Goal: Transaction & Acquisition: Purchase product/service

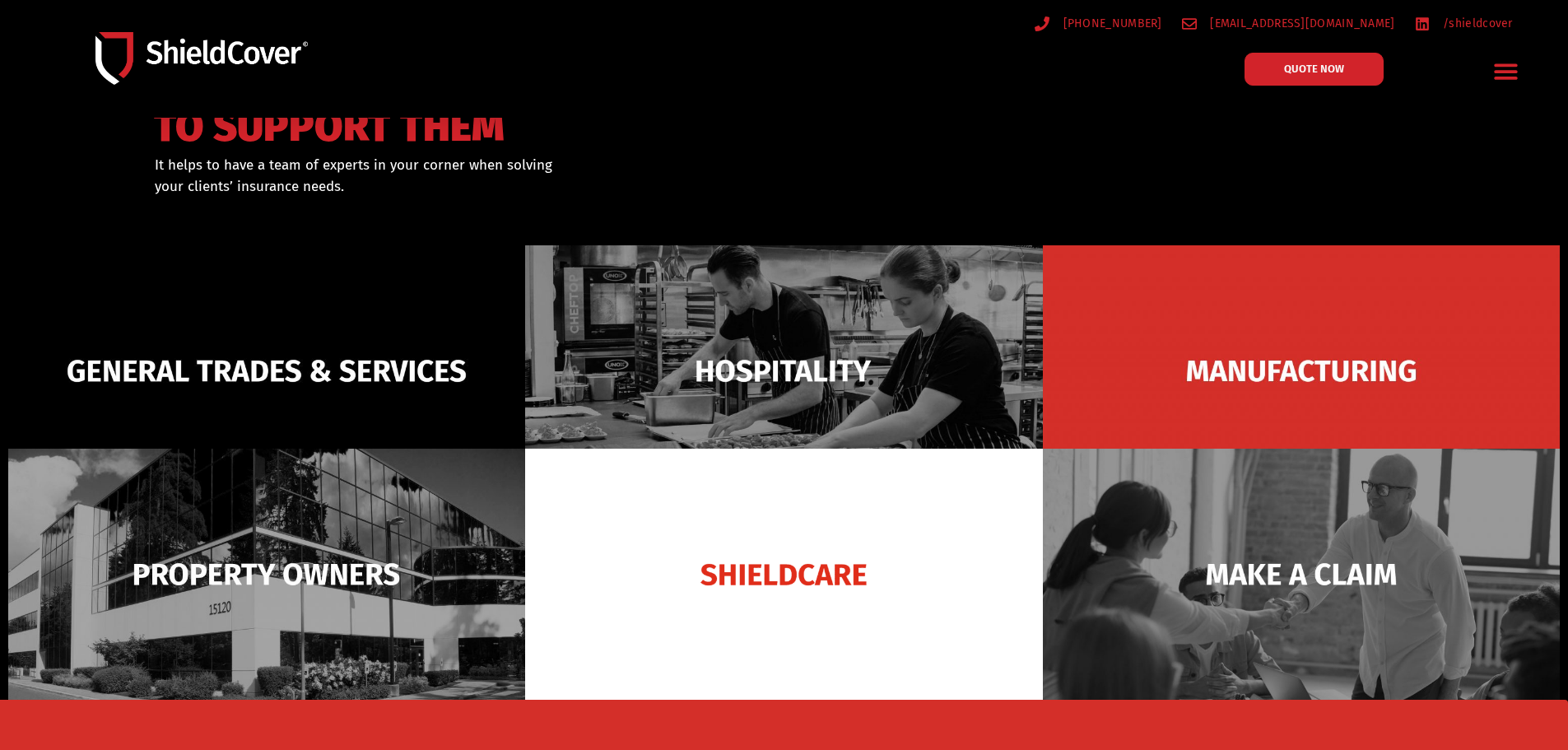
scroll to position [164, 0]
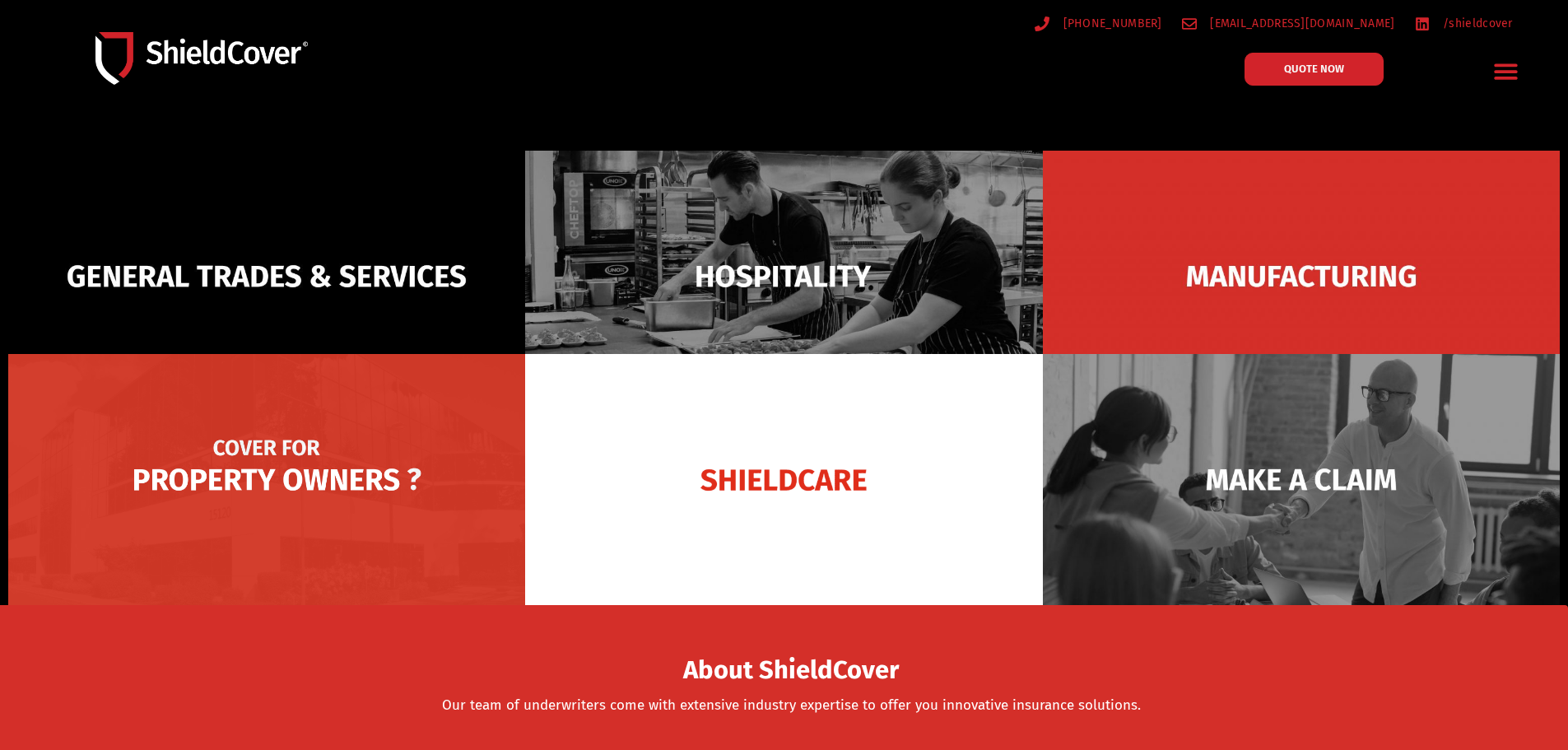
click at [283, 472] on img at bounding box center [266, 480] width 517 height 251
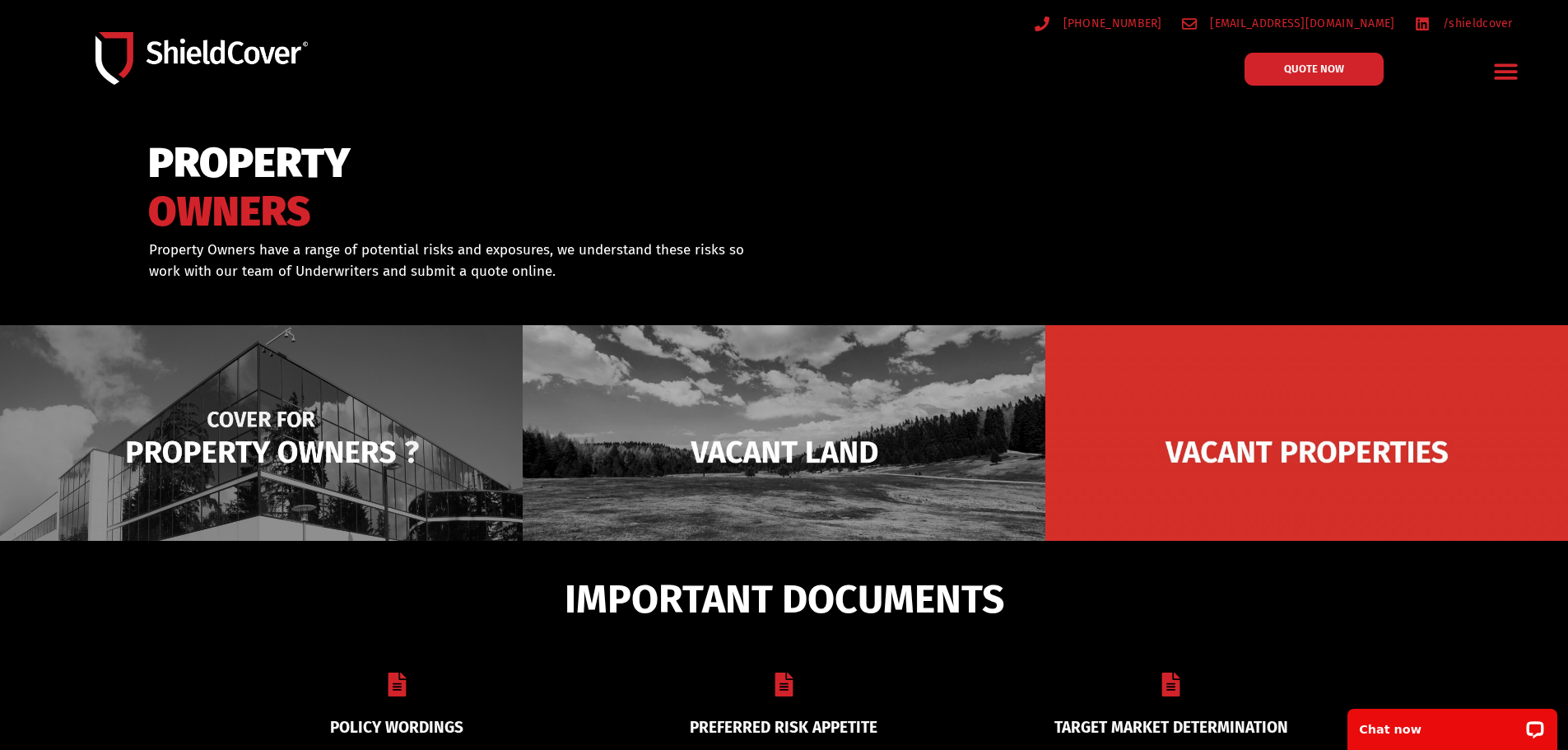
click at [285, 444] on img at bounding box center [261, 451] width 522 height 254
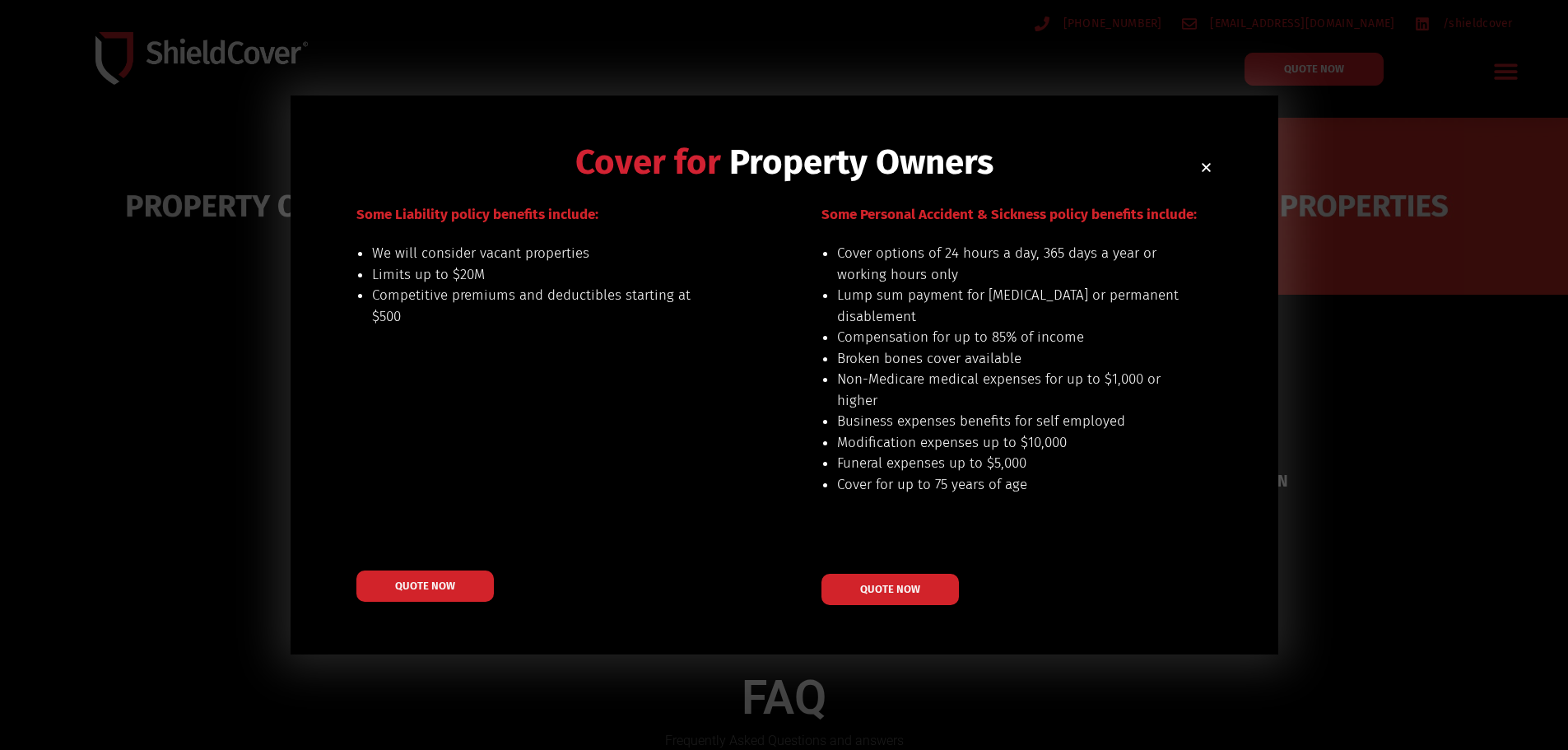
scroll to position [247, 0]
click at [1206, 165] on icon "Close" at bounding box center [1206, 168] width 12 height 12
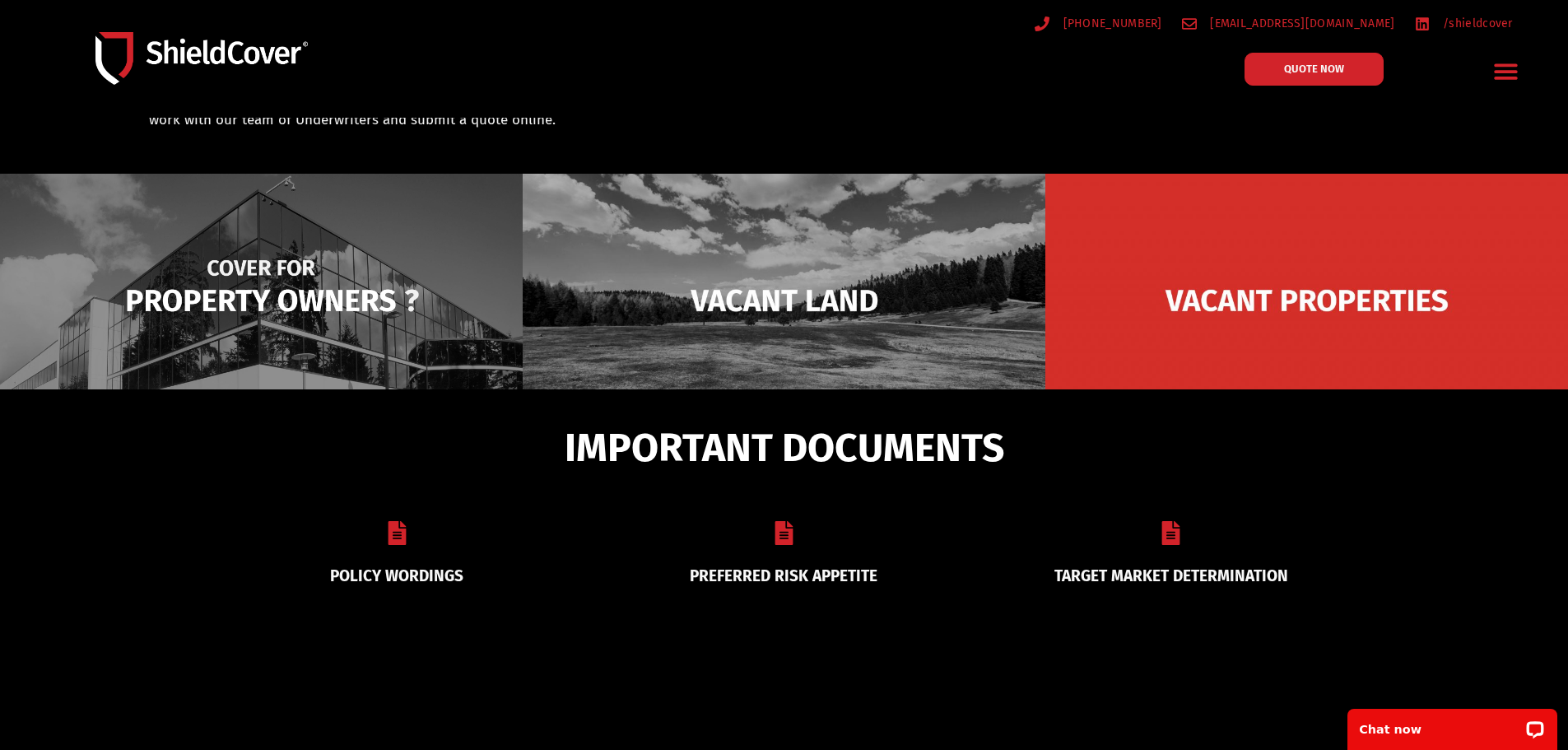
scroll to position [83, 0]
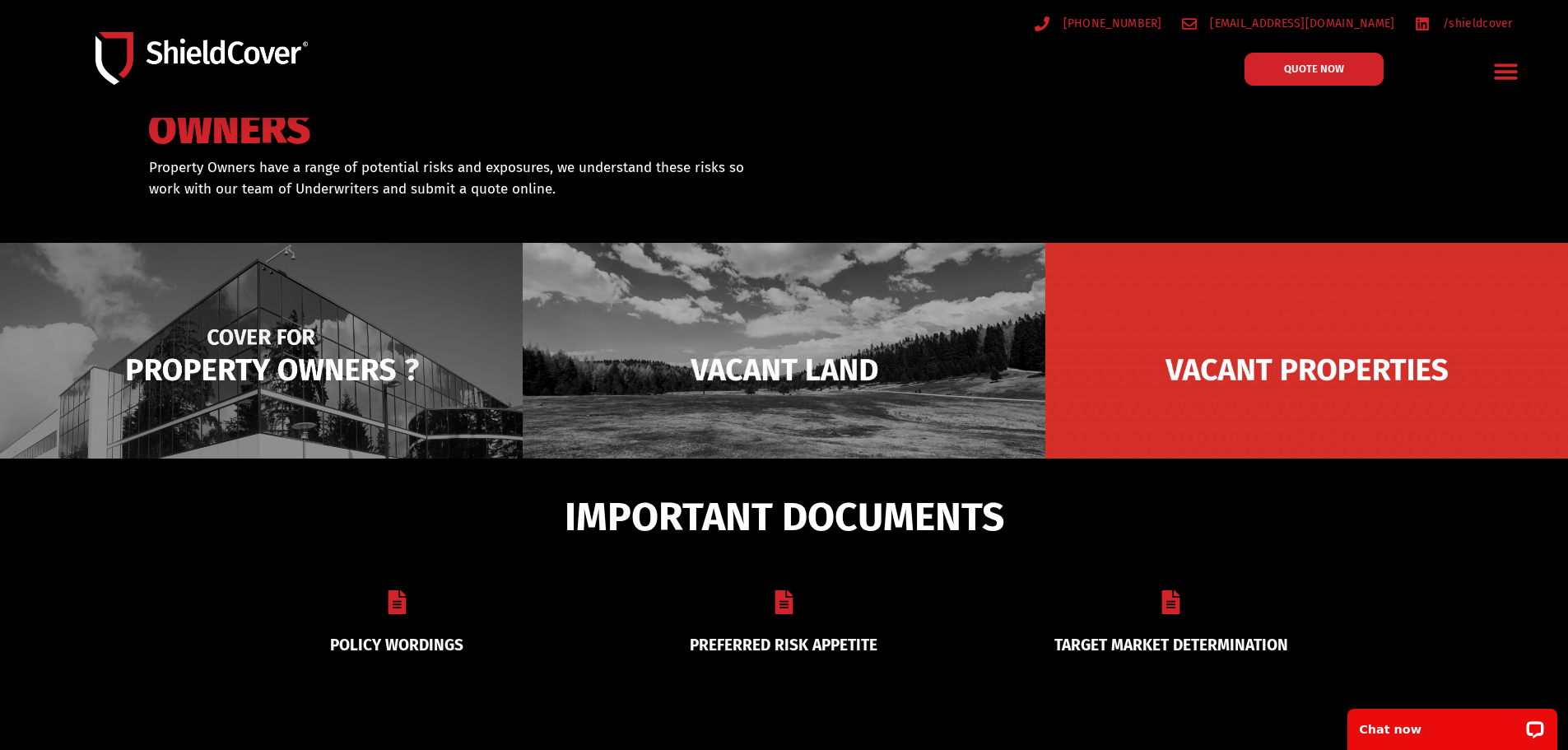
click at [271, 338] on img at bounding box center [261, 370] width 522 height 254
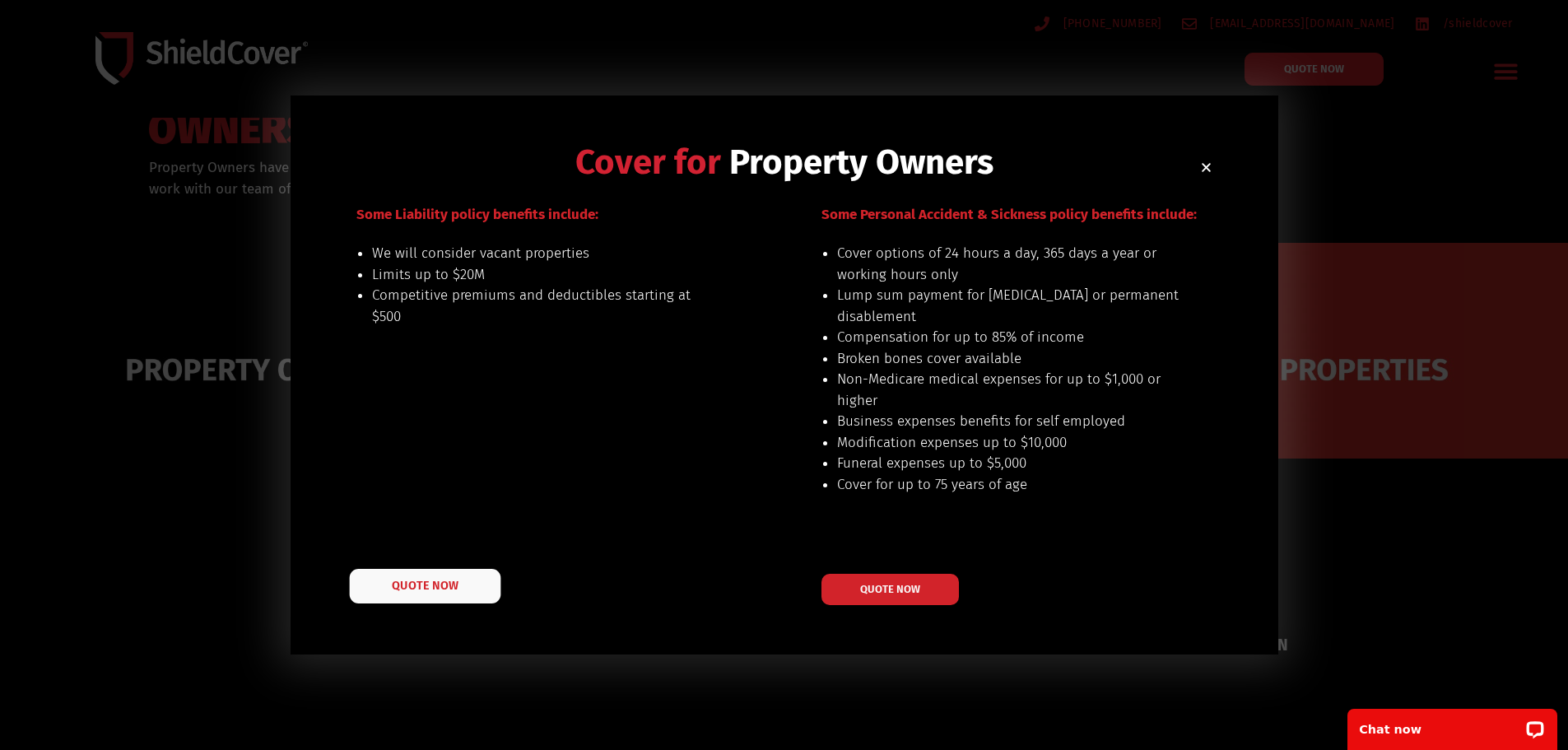
click at [442, 593] on link "QUOTE NOW" at bounding box center [424, 586] width 151 height 34
